Goal: Register for event/course

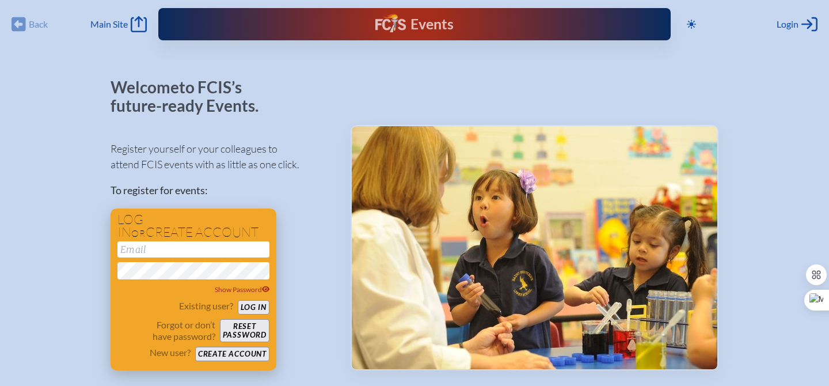
click at [146, 254] on input "email" at bounding box center [193, 249] width 152 height 16
type input "[PERSON_NAME][EMAIL_ADDRESS][PERSON_NAME][DOMAIN_NAME]"
click at [253, 304] on button "Log in" at bounding box center [254, 307] width 32 height 14
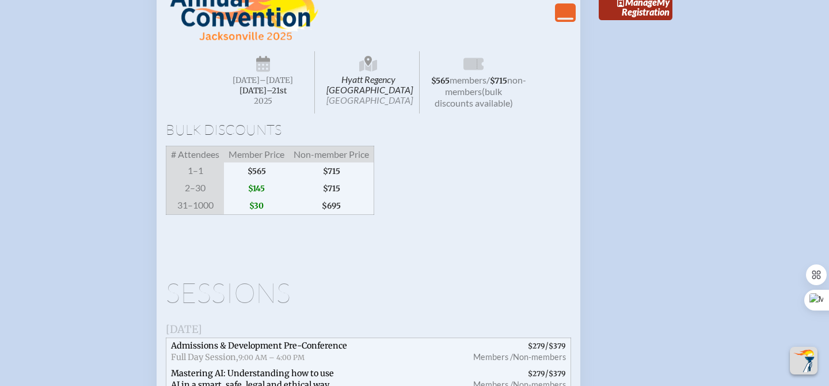
scroll to position [1359, 0]
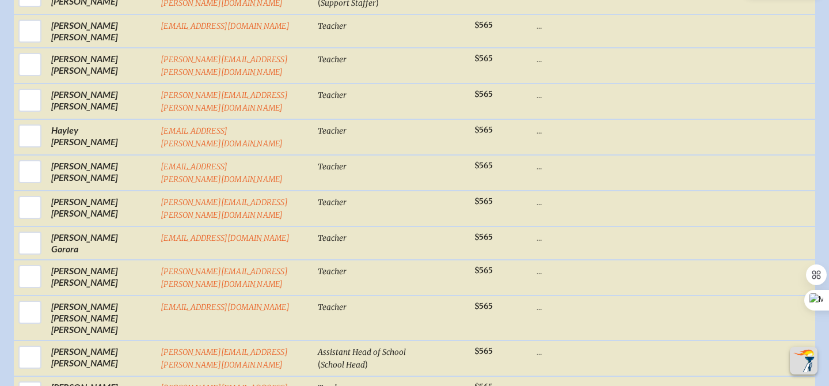
scroll to position [1797, 0]
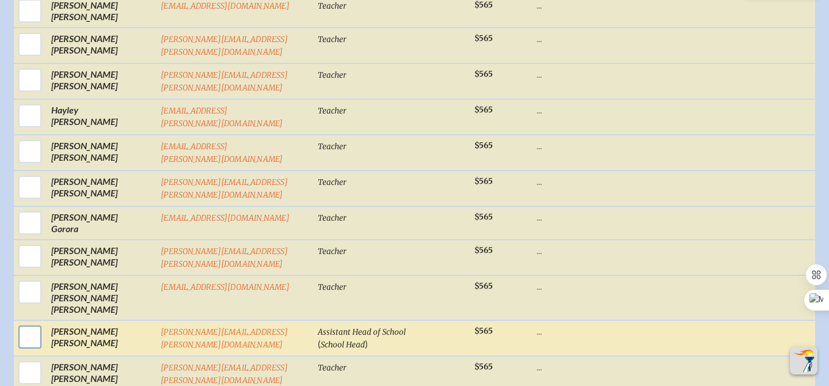
click at [31, 322] on input "checkbox" at bounding box center [30, 336] width 29 height 29
checkbox input "true"
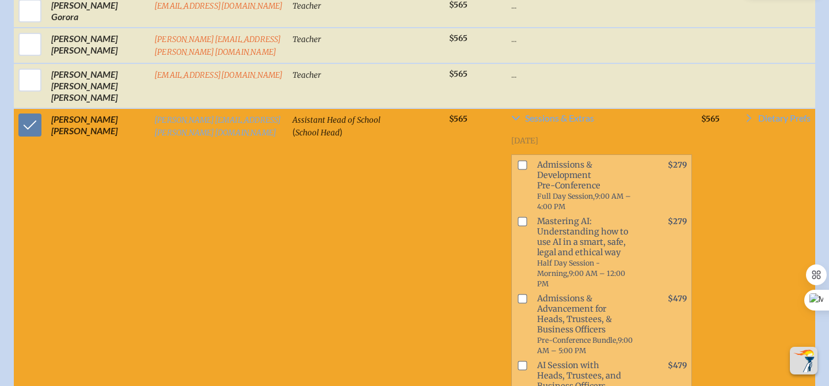
scroll to position [2017, 0]
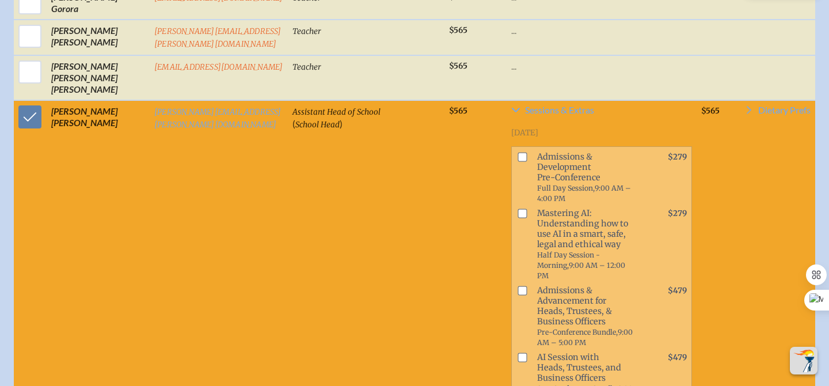
drag, startPoint x: 508, startPoint y: 80, endPoint x: 514, endPoint y: 81, distance: 5.9
click at [532, 149] on span "Admissions & Development Pre-Conference Full Day Session, 9:00 AM – 4:00 PM" at bounding box center [586, 177] width 108 height 56
drag, startPoint x: 511, startPoint y: 81, endPoint x: 673, endPoint y: 96, distance: 162.9
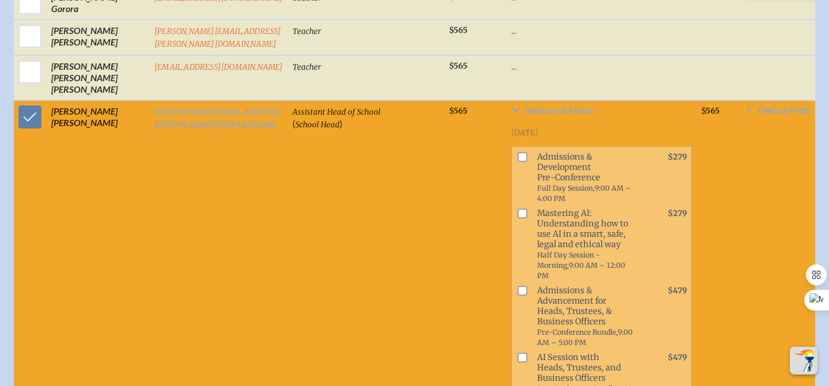
drag, startPoint x: 513, startPoint y: 81, endPoint x: 721, endPoint y: 114, distance: 210.9
click at [532, 149] on span "Admissions & Development Pre-Conference Full Day Session, 9:00 AM – 4:00 PM" at bounding box center [586, 177] width 108 height 56
drag, startPoint x: 513, startPoint y: 82, endPoint x: 611, endPoint y: 396, distance: 329.2
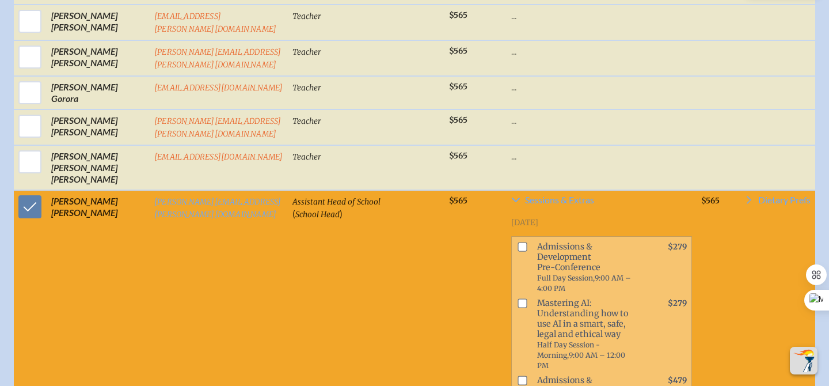
scroll to position [1929, 0]
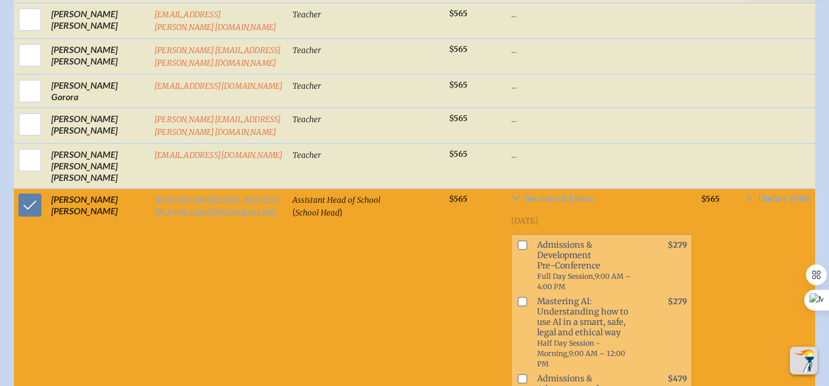
click at [532, 237] on span "Admissions & Development Pre-Conference Full Day Session, 9:00 AM – 4:00 PM" at bounding box center [586, 265] width 108 height 56
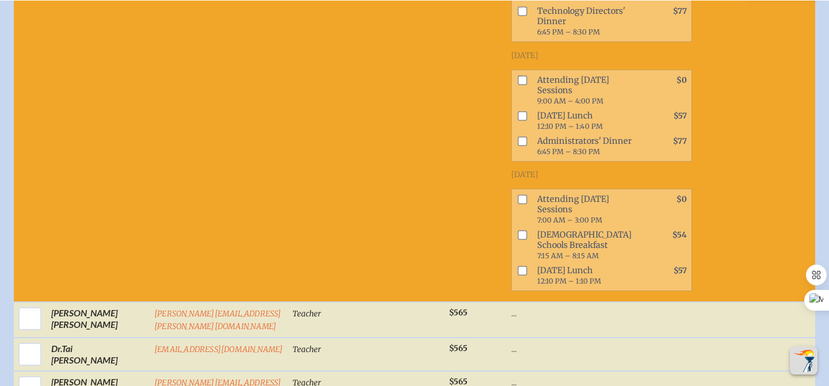
scroll to position [2612, 0]
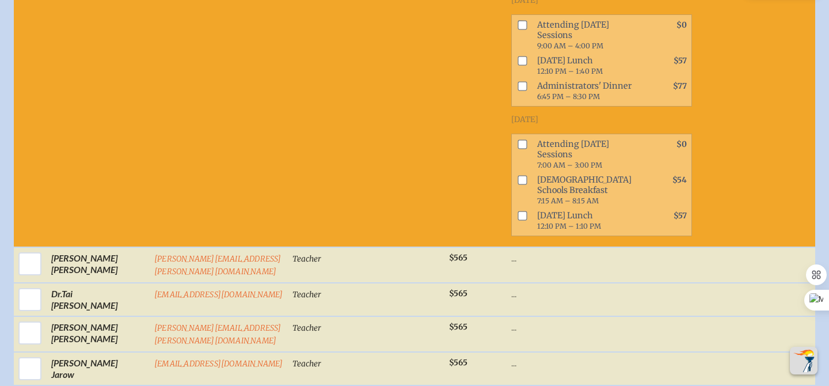
drag, startPoint x: 512, startPoint y: 171, endPoint x: 650, endPoint y: 197, distance: 140.5
copy div "Admissions & Development Pre-Conference Full Day Session, 9:00 AM – 4:00 PM $27…"
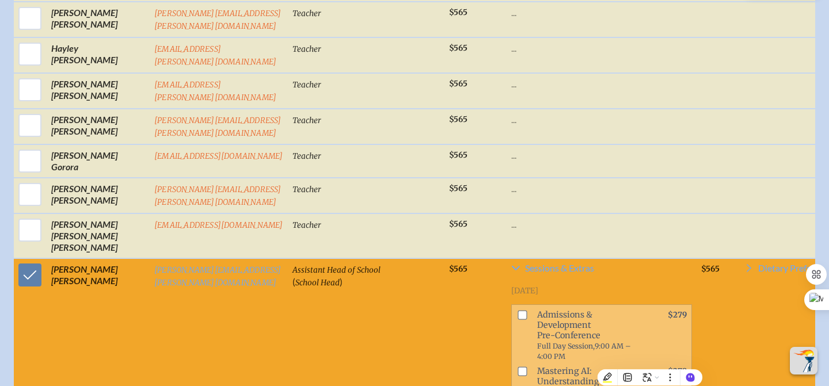
scroll to position [1870, 0]
